Goal: Contribute content

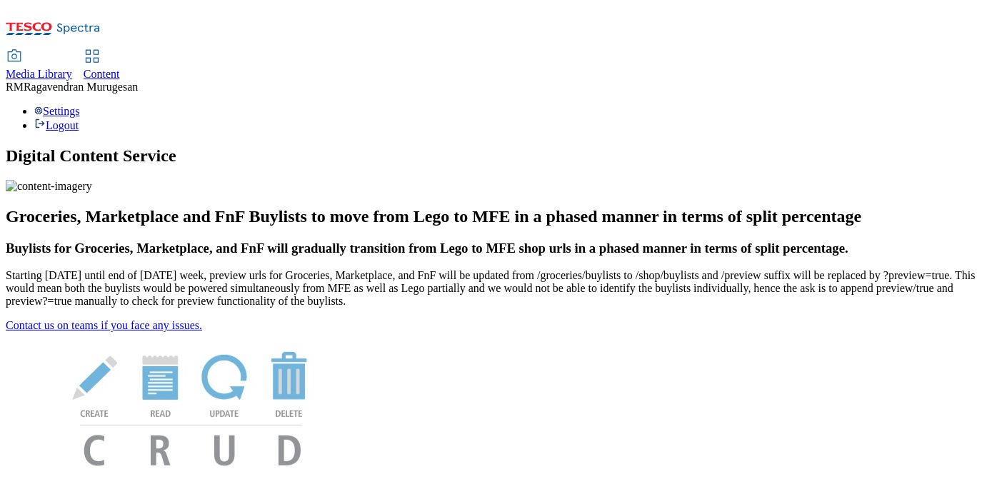
click at [72, 68] on span "Media Library" at bounding box center [39, 74] width 66 height 12
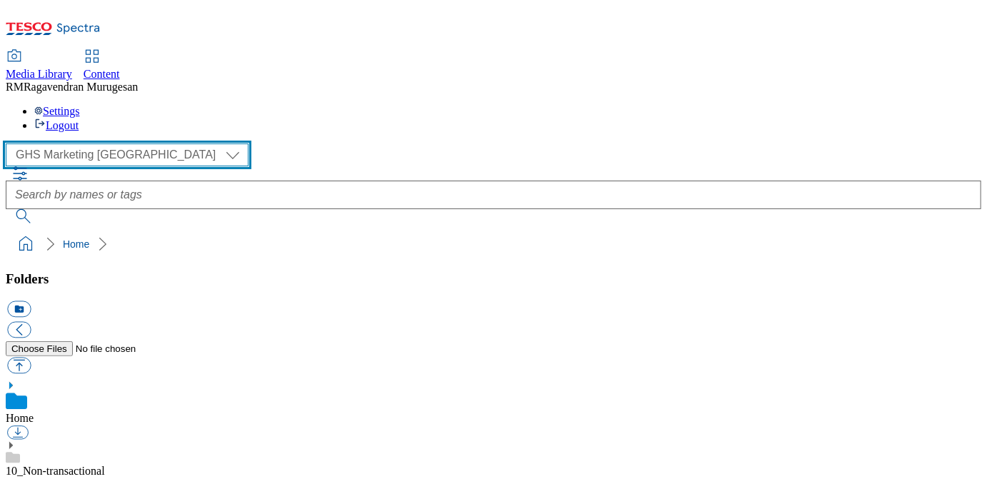
click at [134, 144] on select "GHS Marketing UK iGHS Marketing CE MCA CZ MCA HU MCA SK" at bounding box center [127, 155] width 243 height 23
select select "flare-ighs-ce-mktg"
click at [10, 144] on select "GHS Marketing UK iGHS Marketing CE MCA CZ MCA HU MCA SK" at bounding box center [127, 155] width 243 height 23
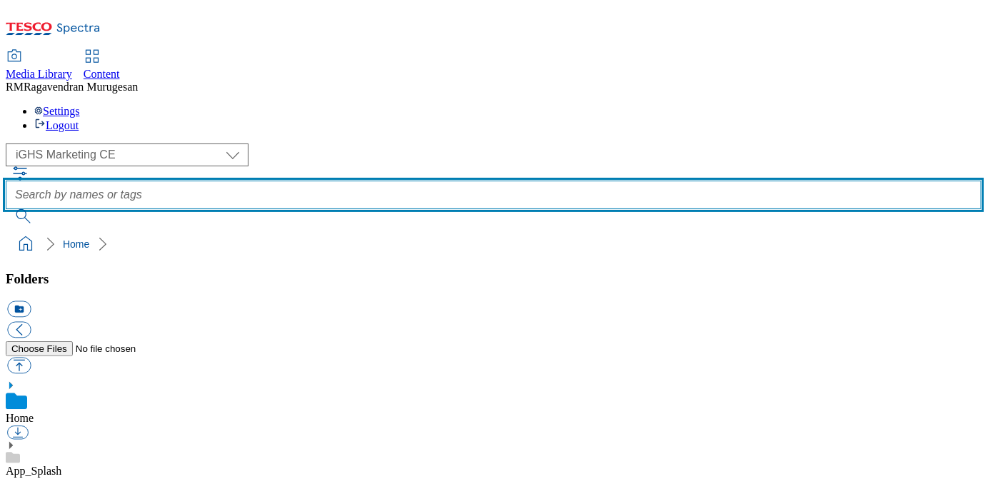
click at [412, 181] on input "text" at bounding box center [493, 195] width 975 height 29
paste input "online-kupo"
type input "online-kupo"
click at [6, 209] on button "submit" at bounding box center [24, 216] width 37 height 14
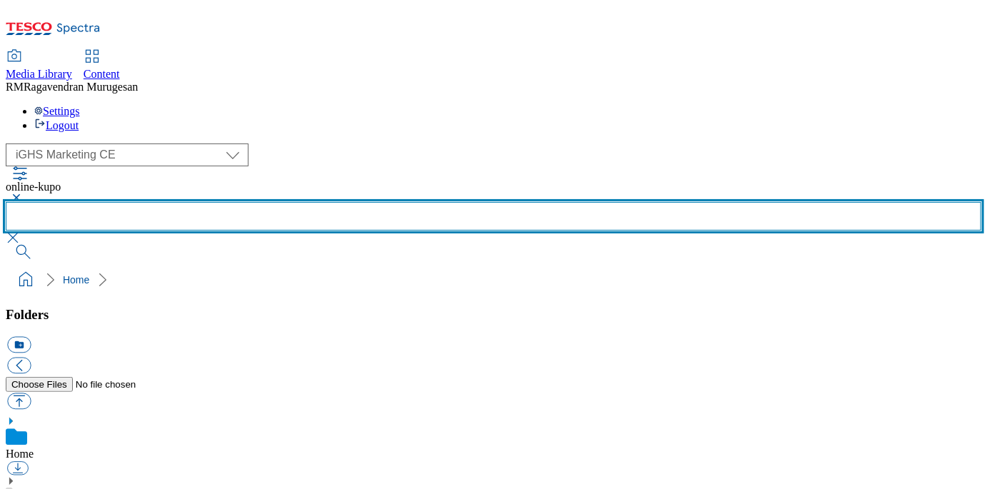
scroll to position [1390, 0]
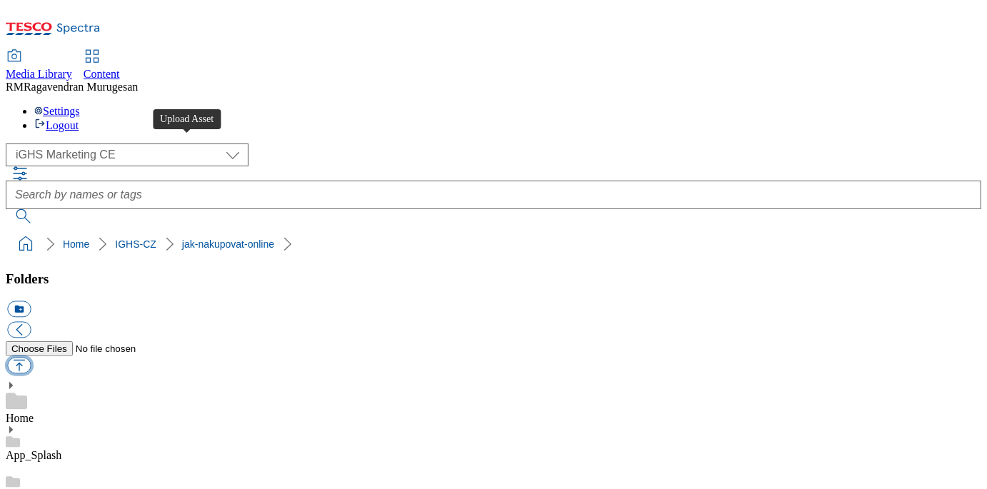
click at [31, 358] on button "button" at bounding box center [19, 366] width 24 height 16
type input "C:\fakepath\Image_2_V2_CZ.jpg"
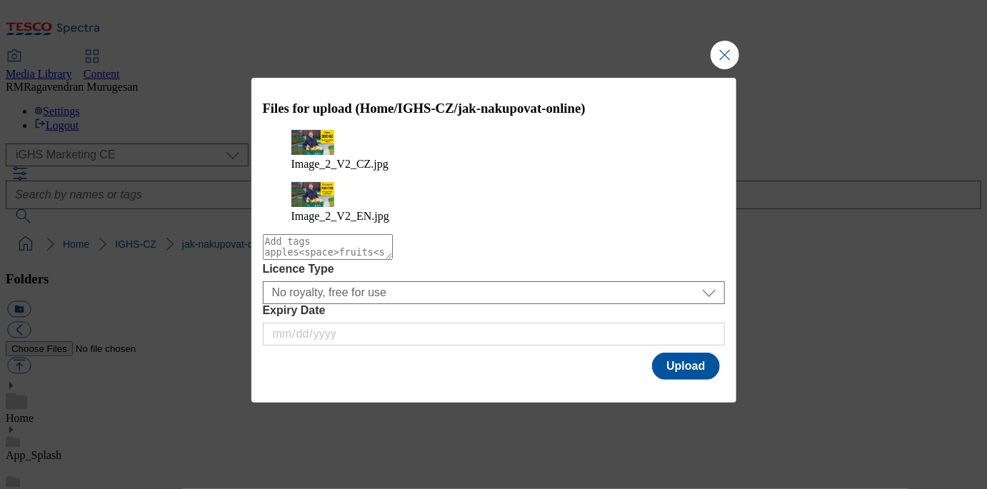
click at [393, 247] on textarea "Modal" at bounding box center [328, 247] width 130 height 26
click at [393, 243] on textarea "Modal" at bounding box center [328, 247] width 130 height 26
type textarea "FTS_V2"
click at [673, 353] on button "Upload" at bounding box center [685, 366] width 67 height 27
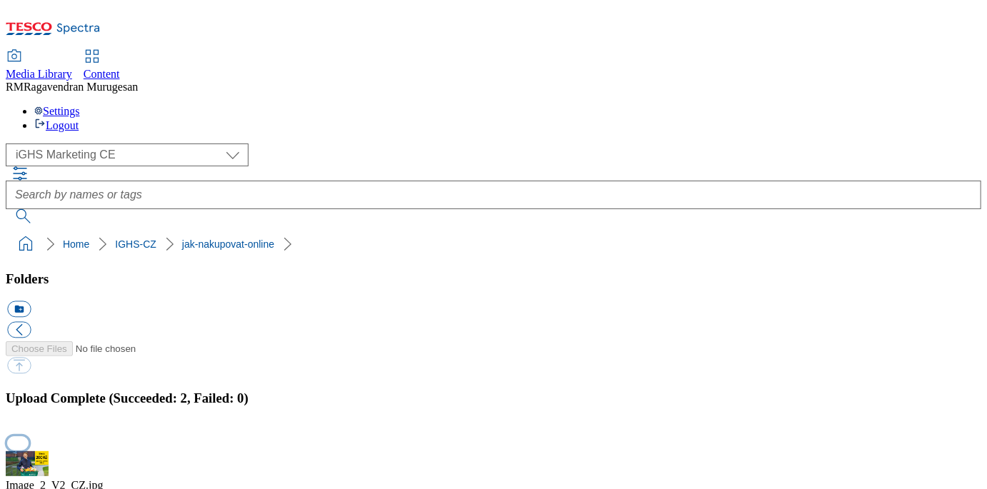
click at [29, 436] on button "button" at bounding box center [17, 443] width 21 height 14
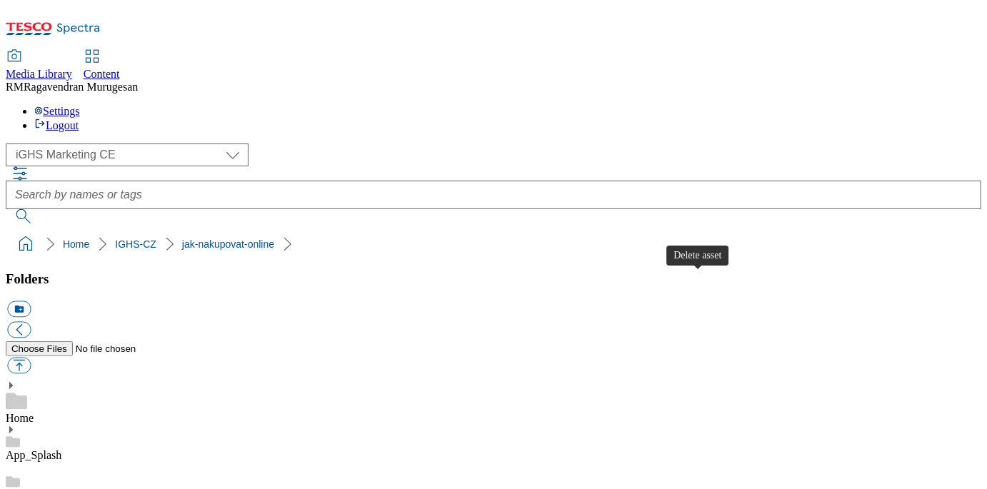
scroll to position [0, 0]
